Goal: Transaction & Acquisition: Purchase product/service

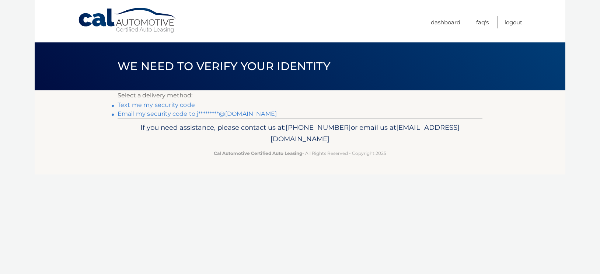
click at [158, 112] on link "Email my security code to j*********@hotmail.com" at bounding box center [196, 113] width 159 height 7
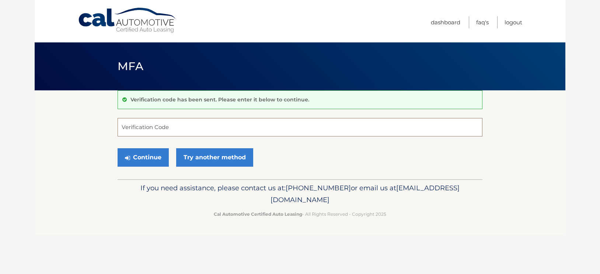
click at [270, 131] on input "Verification Code" at bounding box center [299, 127] width 365 height 18
paste input "898446"
type input "898446"
click at [147, 158] on button "Continue" at bounding box center [142, 157] width 51 height 18
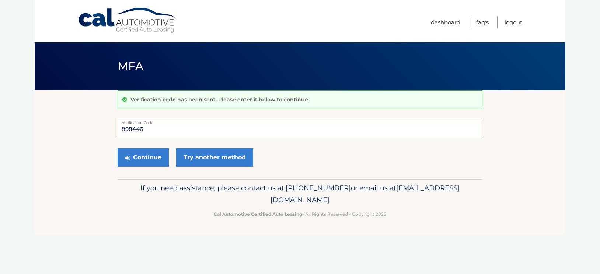
click at [181, 131] on input "898446" at bounding box center [299, 127] width 365 height 18
click at [117, 128] on input "898446" at bounding box center [299, 127] width 365 height 18
type input "898446"
click at [134, 155] on button "Continue" at bounding box center [142, 157] width 51 height 18
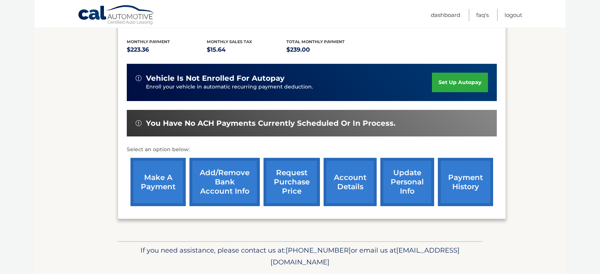
scroll to position [173, 0]
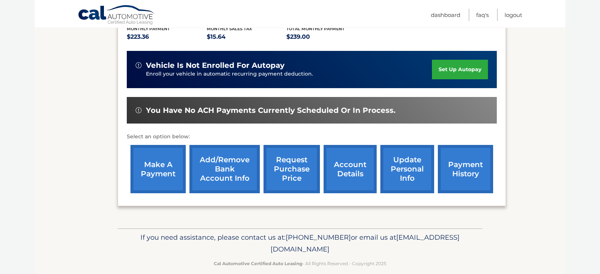
click at [171, 162] on link "make a payment" at bounding box center [157, 169] width 55 height 48
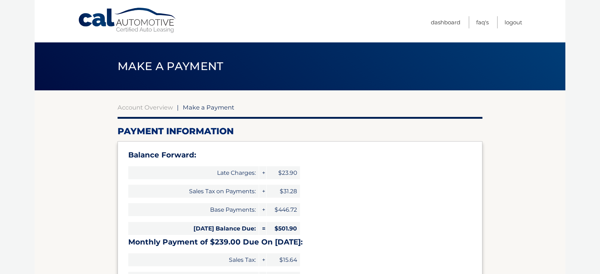
select select "MzVjOGU4MzYtNWI5MS00MzJiLTkzMWItZmY5NGQwZmYzNDU0"
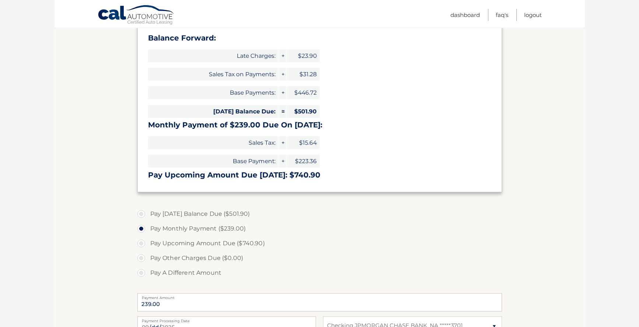
scroll to position [116, 0]
click at [305, 56] on span "$23.90" at bounding box center [303, 56] width 33 height 13
click at [161, 273] on label "Pay A Different Amount" at bounding box center [319, 273] width 365 height 15
click at [148, 273] on input "Pay A Different Amount" at bounding box center [143, 272] width 7 height 12
radio input "true"
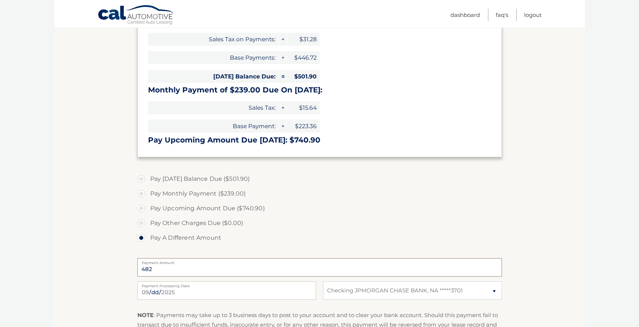
scroll to position [150, 0]
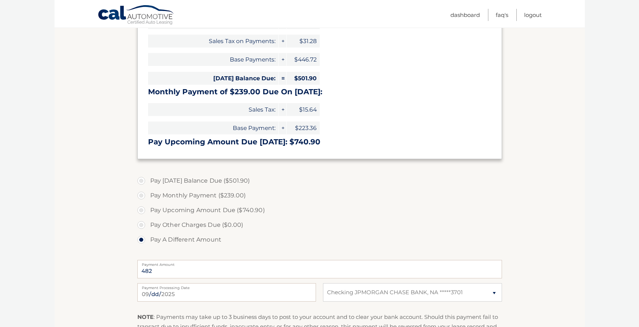
click at [304, 238] on label "Pay A Different Amount" at bounding box center [319, 239] width 365 height 15
click at [148, 238] on input "Pay A Different Amount" at bounding box center [143, 238] width 7 height 12
drag, startPoint x: 145, startPoint y: 271, endPoint x: 137, endPoint y: 272, distance: 8.5
click at [137, 272] on section "Account Overview | Make a Payment Payment Information Balance Forward: Late Cha…" at bounding box center [320, 164] width 530 height 449
type input "478"
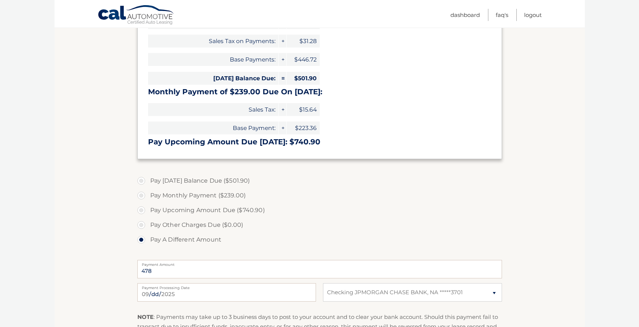
click at [247, 246] on label "Pay A Different Amount" at bounding box center [319, 239] width 365 height 15
click at [148, 244] on input "Pay A Different Amount" at bounding box center [143, 238] width 7 height 12
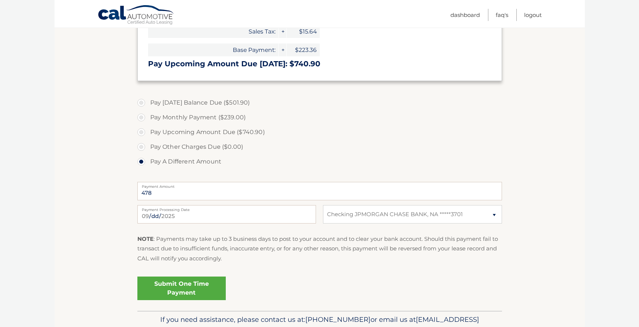
scroll to position [230, 0]
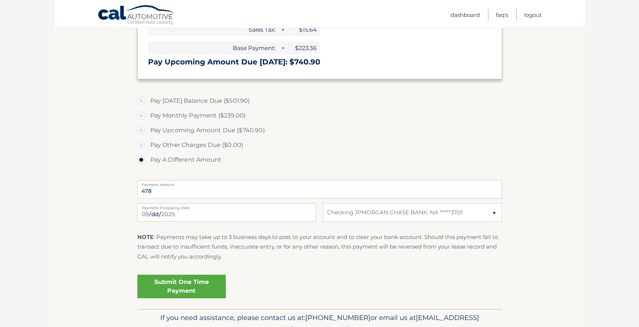
click at [201, 273] on link "Submit One Time Payment" at bounding box center [181, 287] width 88 height 24
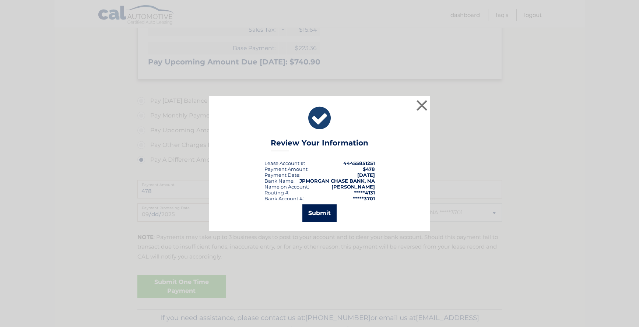
click at [313, 216] on button "Submit" at bounding box center [319, 213] width 34 height 18
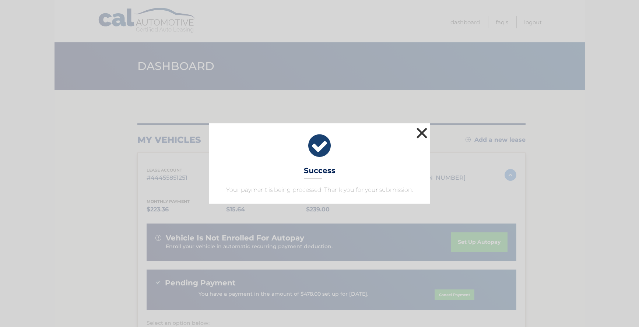
click at [426, 131] on button "×" at bounding box center [422, 133] width 15 height 15
